Goal: Transaction & Acquisition: Purchase product/service

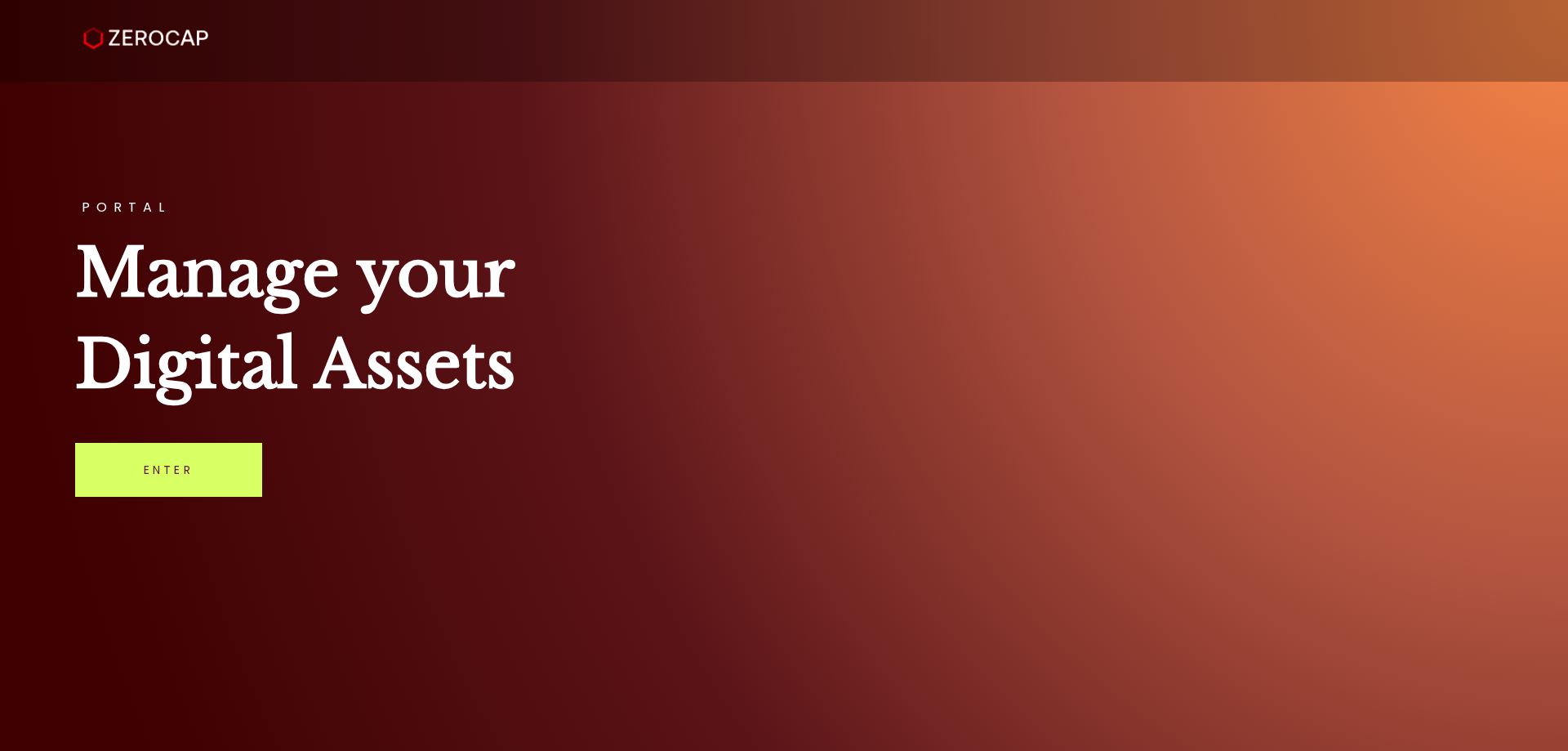
click at [203, 467] on link "Enter" at bounding box center [169, 469] width 187 height 54
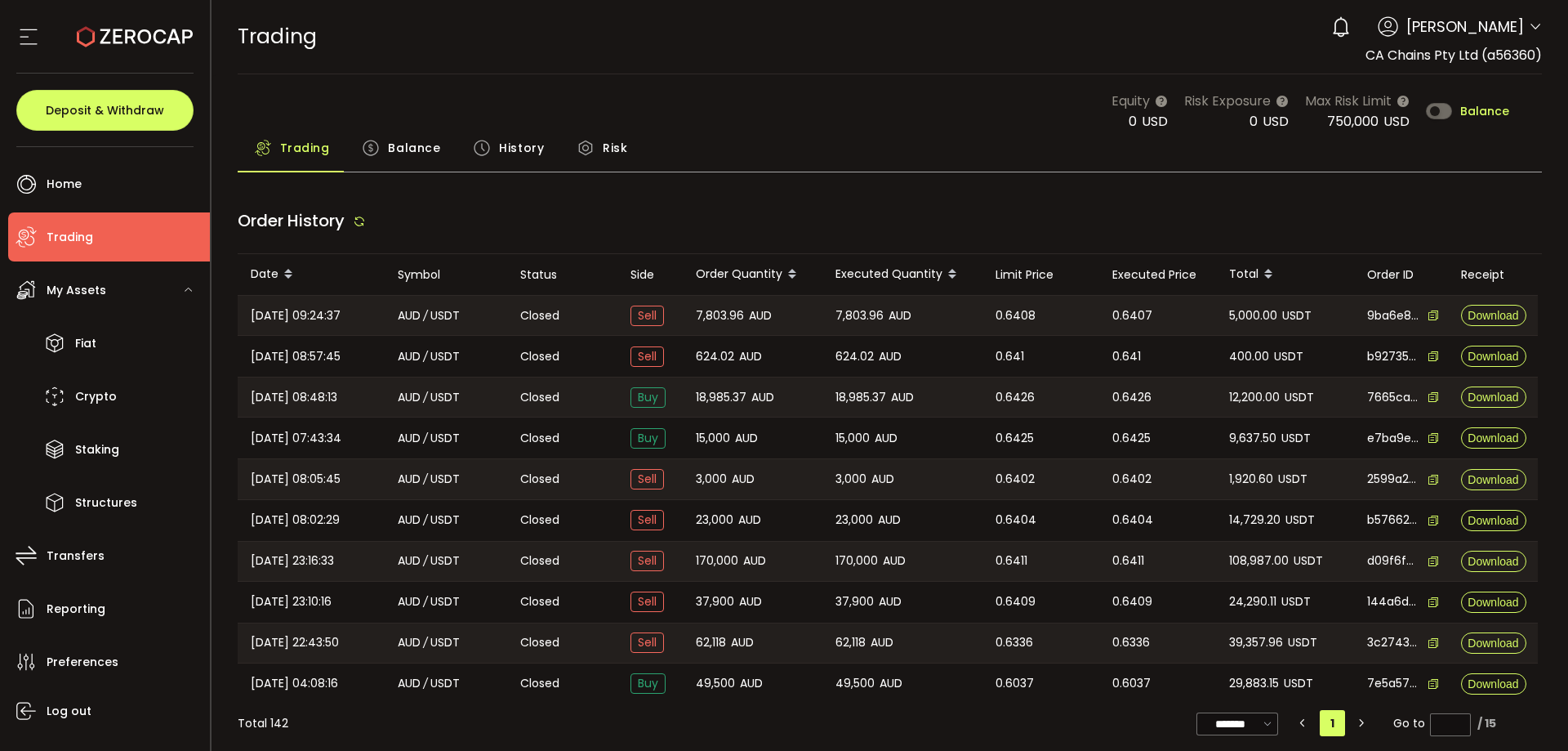
type input "***"
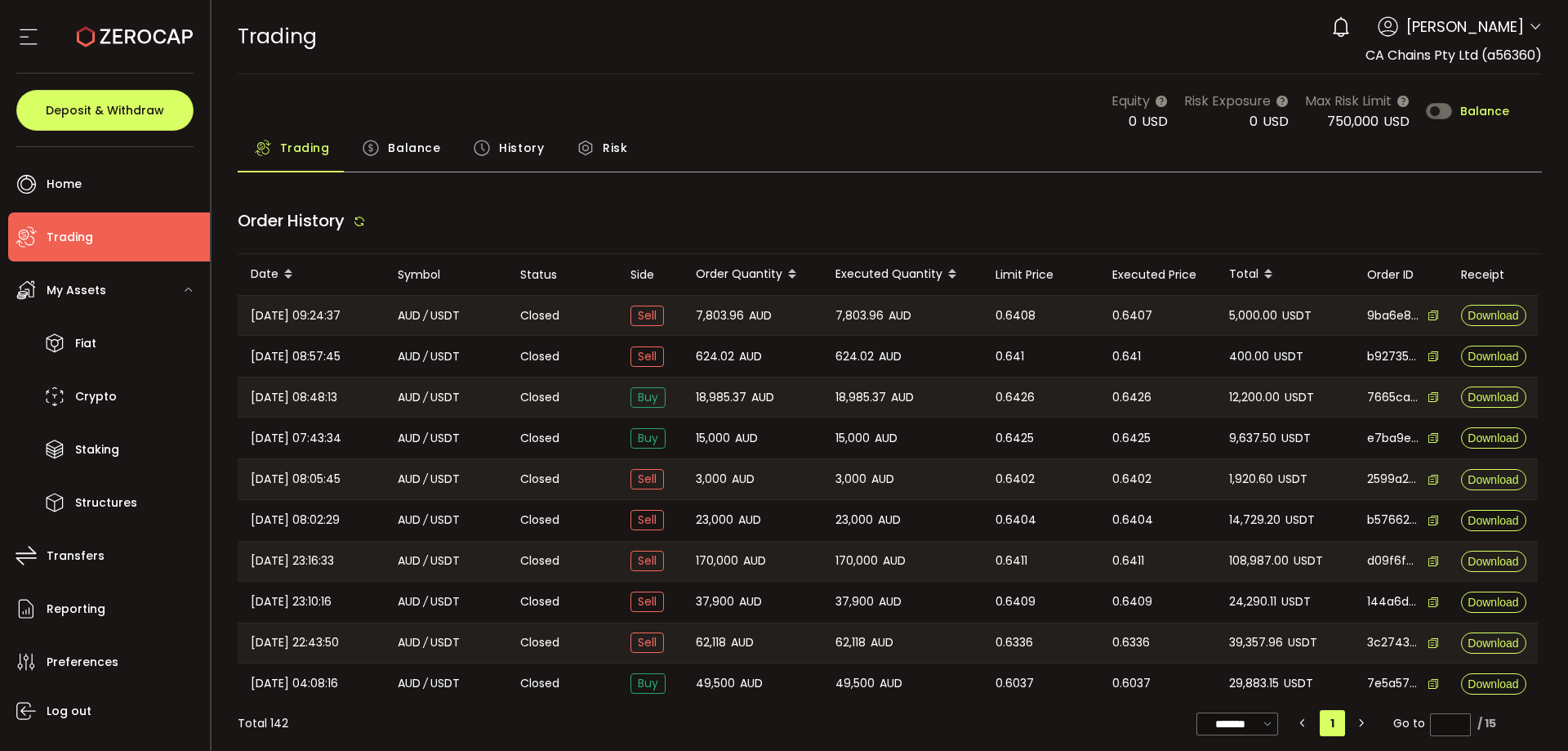
type input "***"
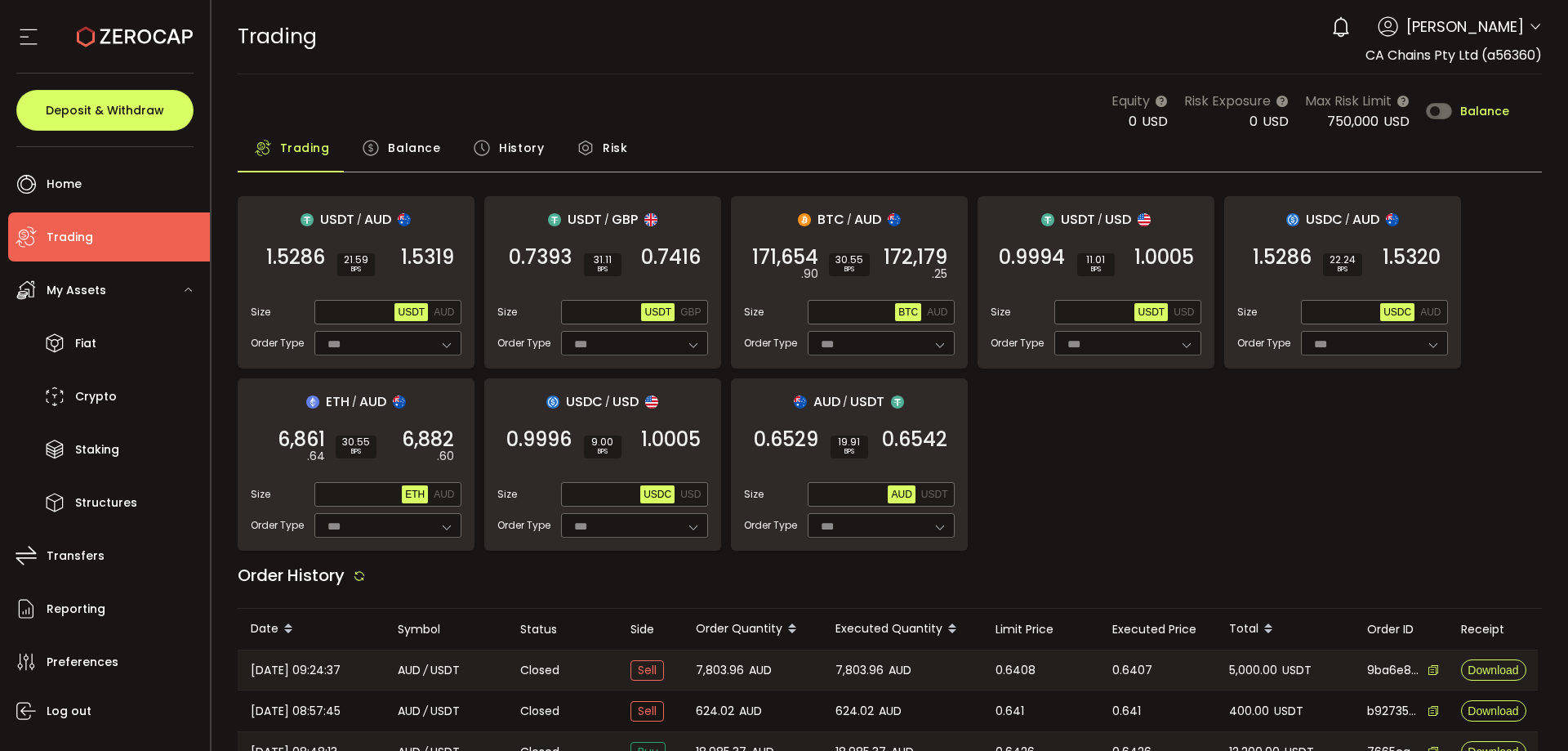
click at [1203, 499] on div "USDT / AUD 1.5286 SELL 21.59 BPS 1.5319 BUY Size Max USDT AUD Order Type *** FO…" at bounding box center [889, 373] width 1305 height 354
